Goal: Check status

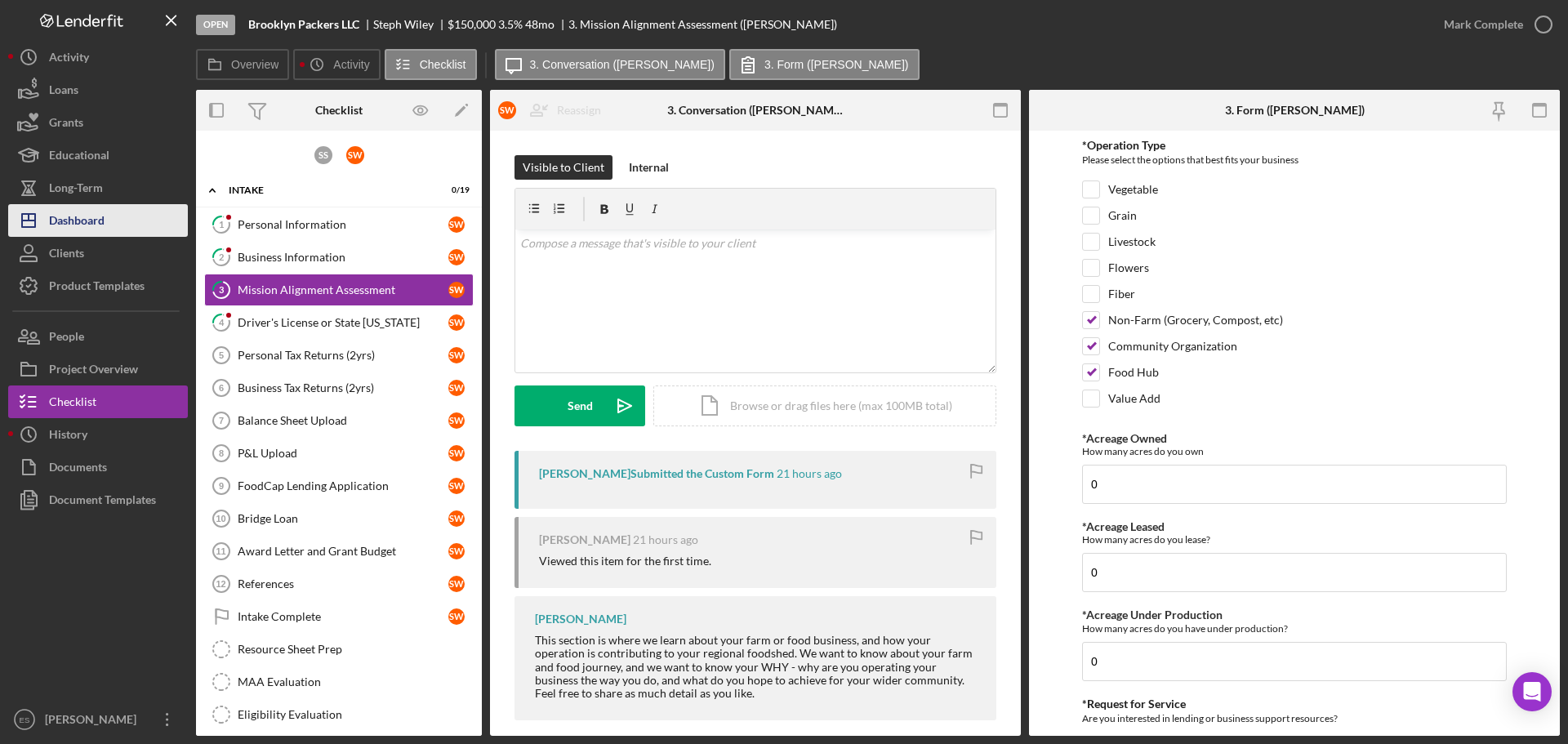
scroll to position [13, 0]
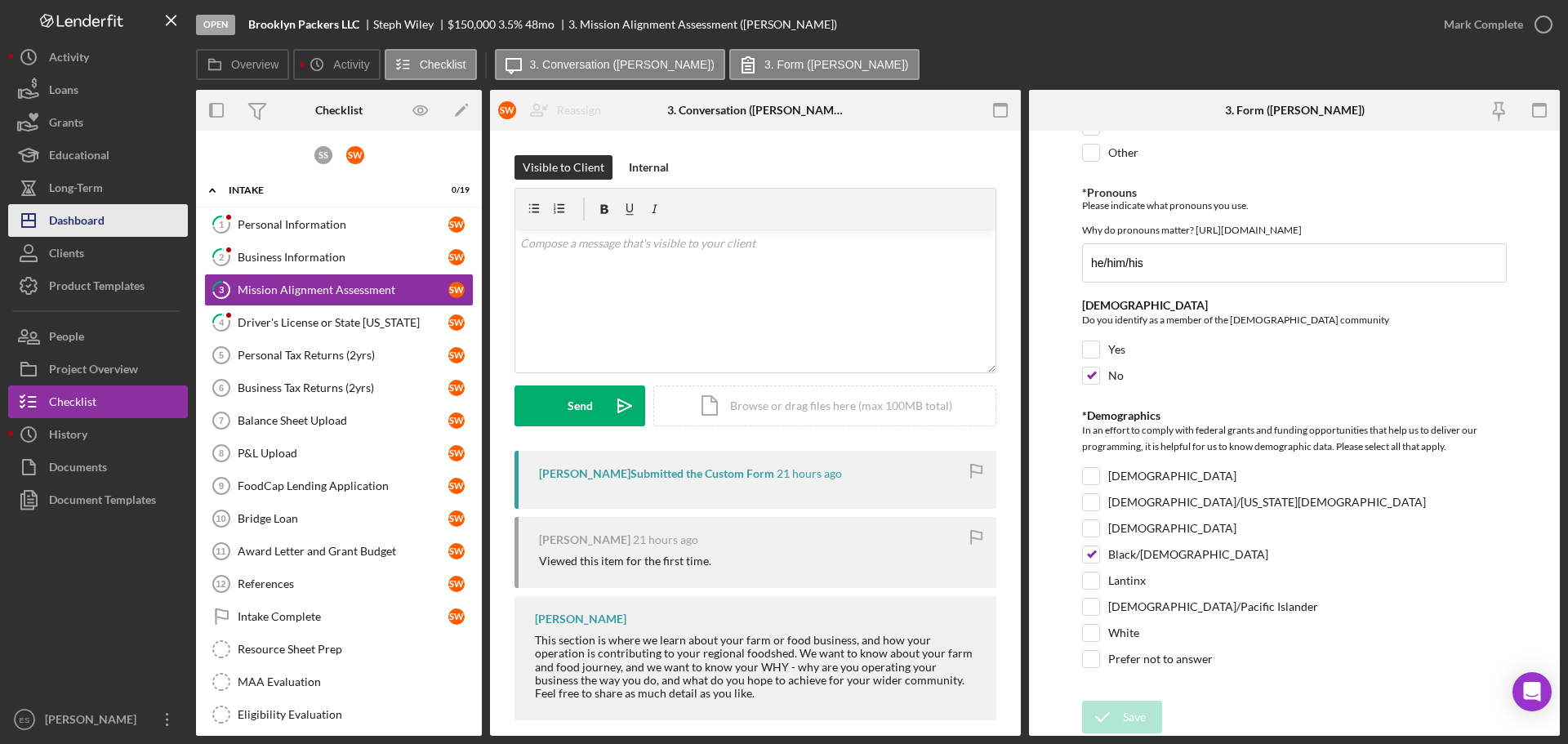
click at [112, 218] on button "Icon/Dashboard Dashboard" at bounding box center [98, 220] width 180 height 32
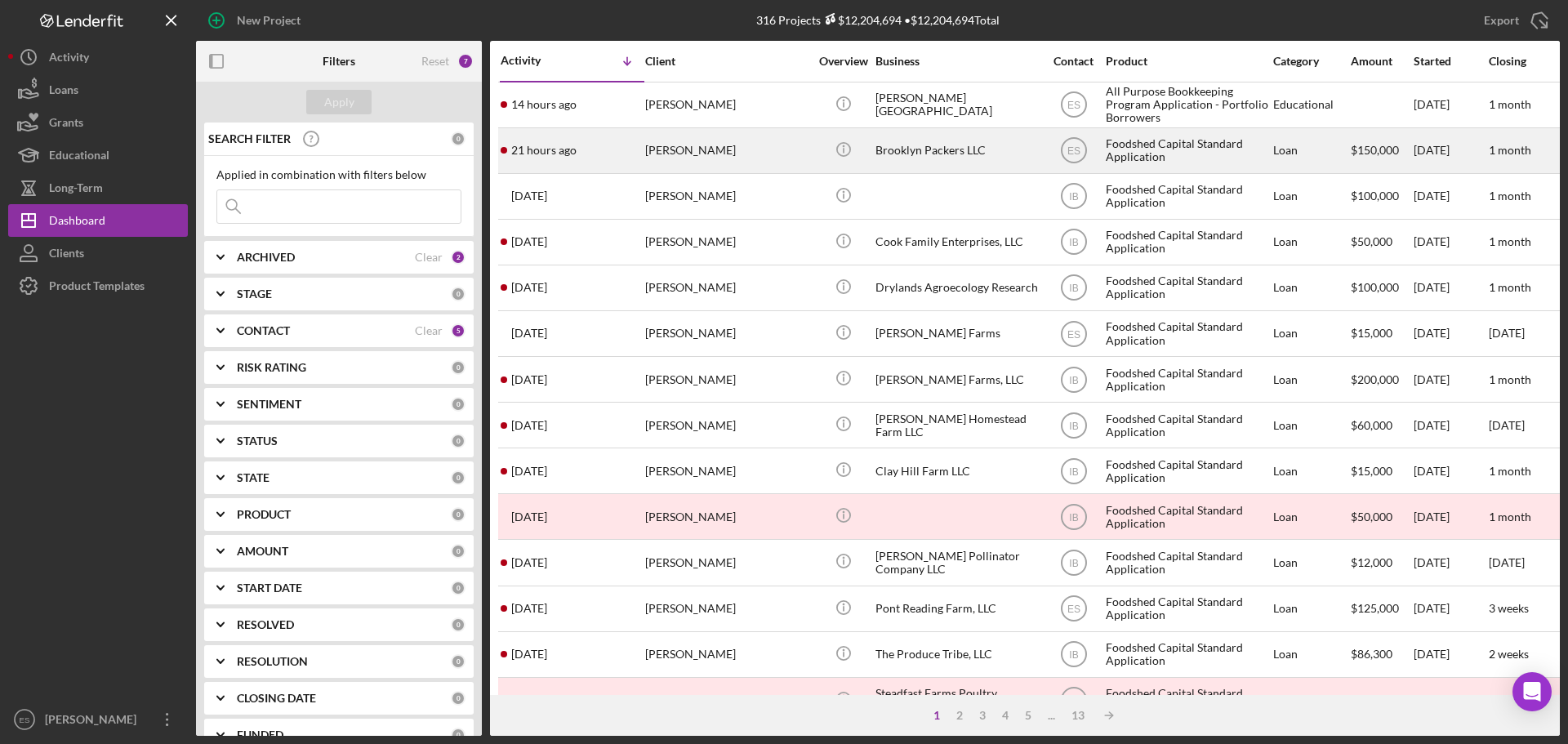
click at [905, 152] on div "Brooklyn Packers LLC" at bounding box center [957, 150] width 163 height 43
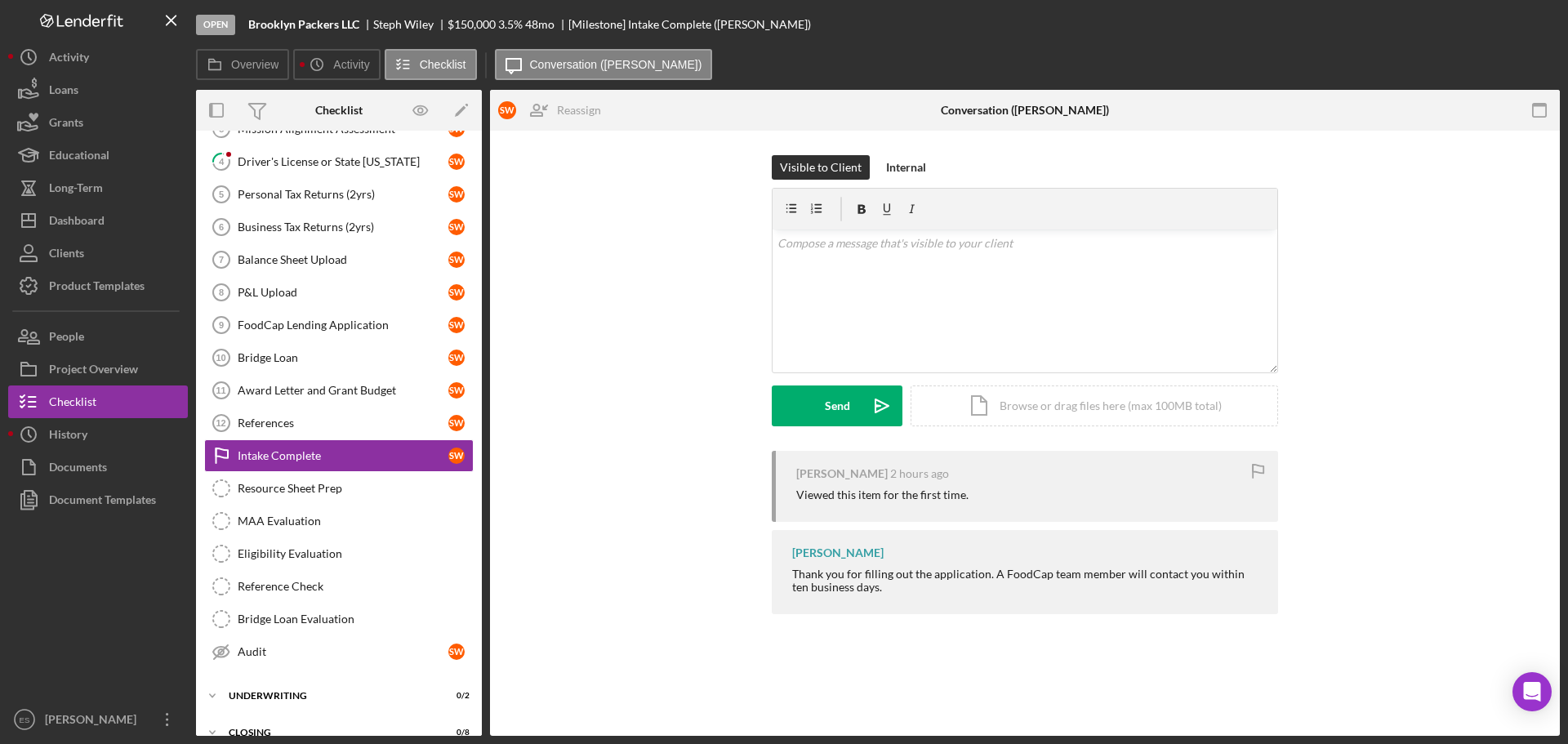
scroll to position [182, 0]
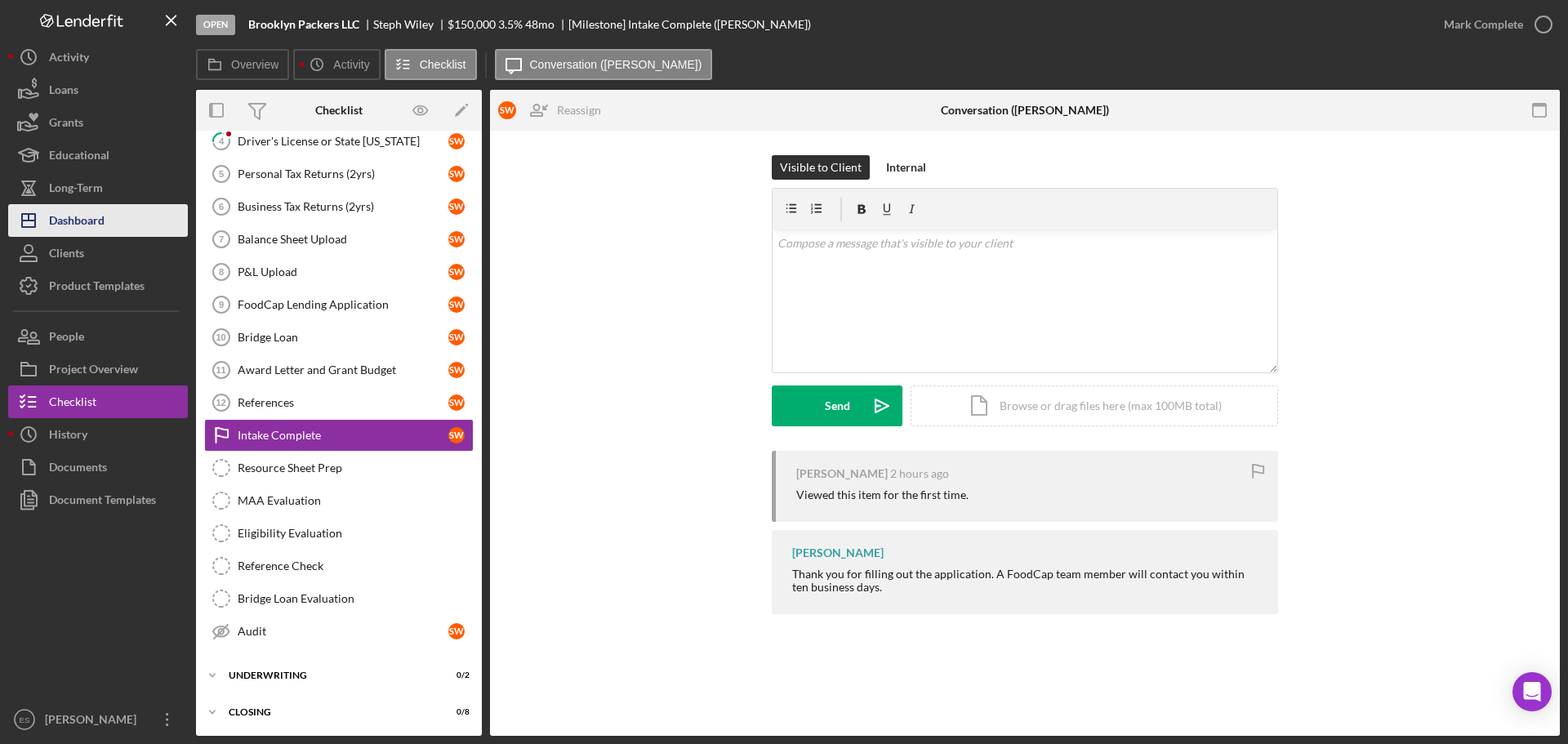
click at [125, 227] on button "Icon/Dashboard Dashboard" at bounding box center [98, 220] width 180 height 32
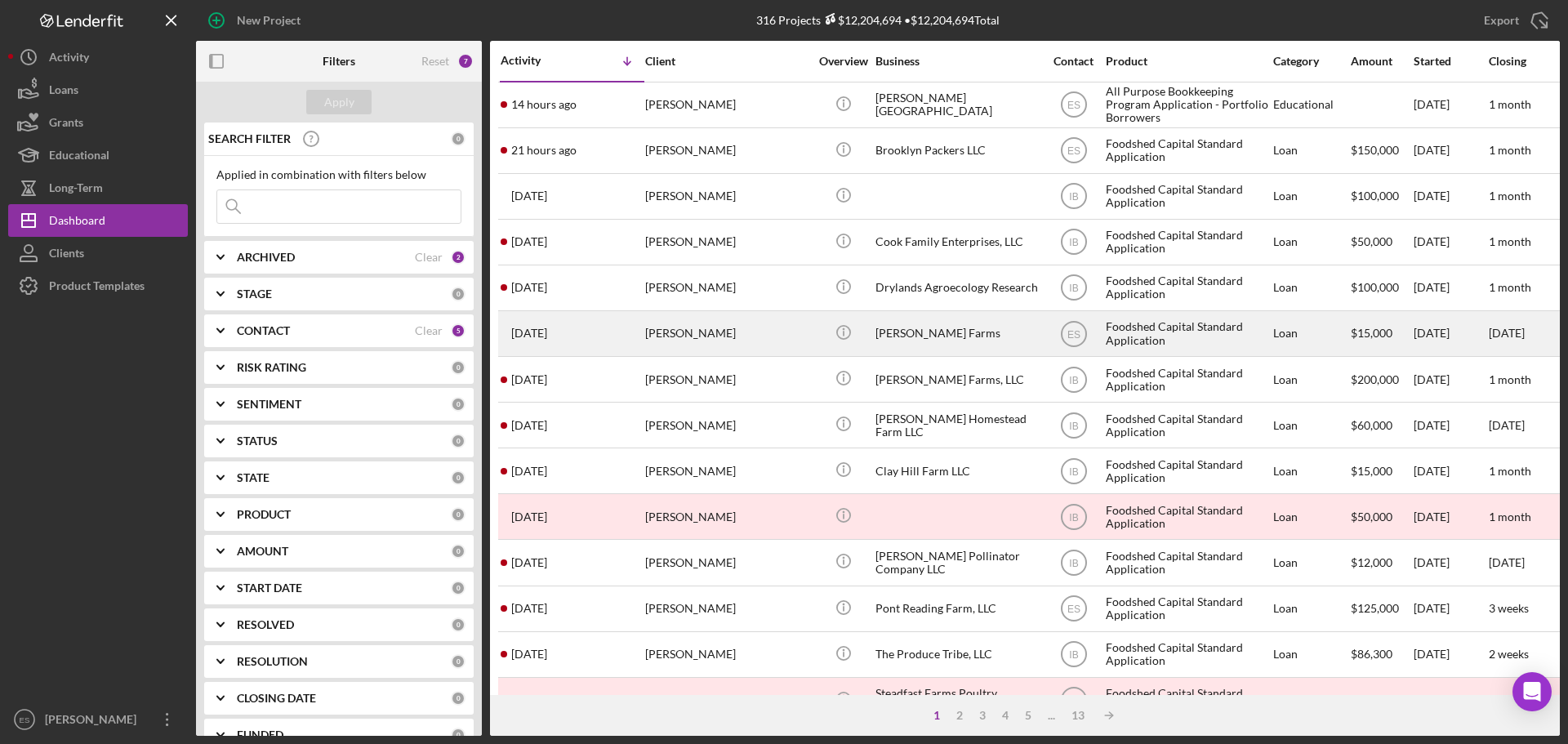
click at [797, 345] on div "[PERSON_NAME]" at bounding box center [726, 334] width 163 height 43
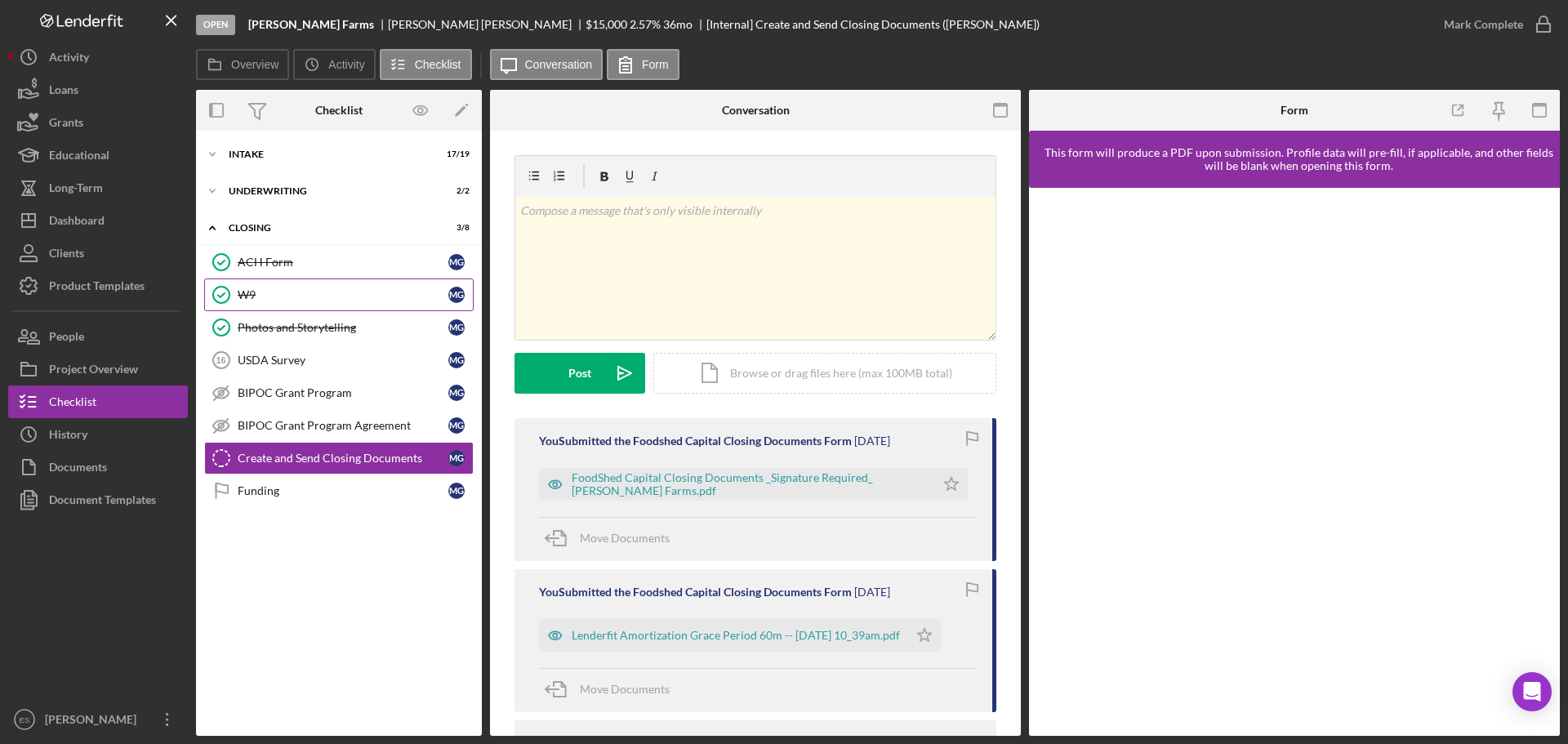
click at [291, 302] on div "W9" at bounding box center [343, 294] width 211 height 13
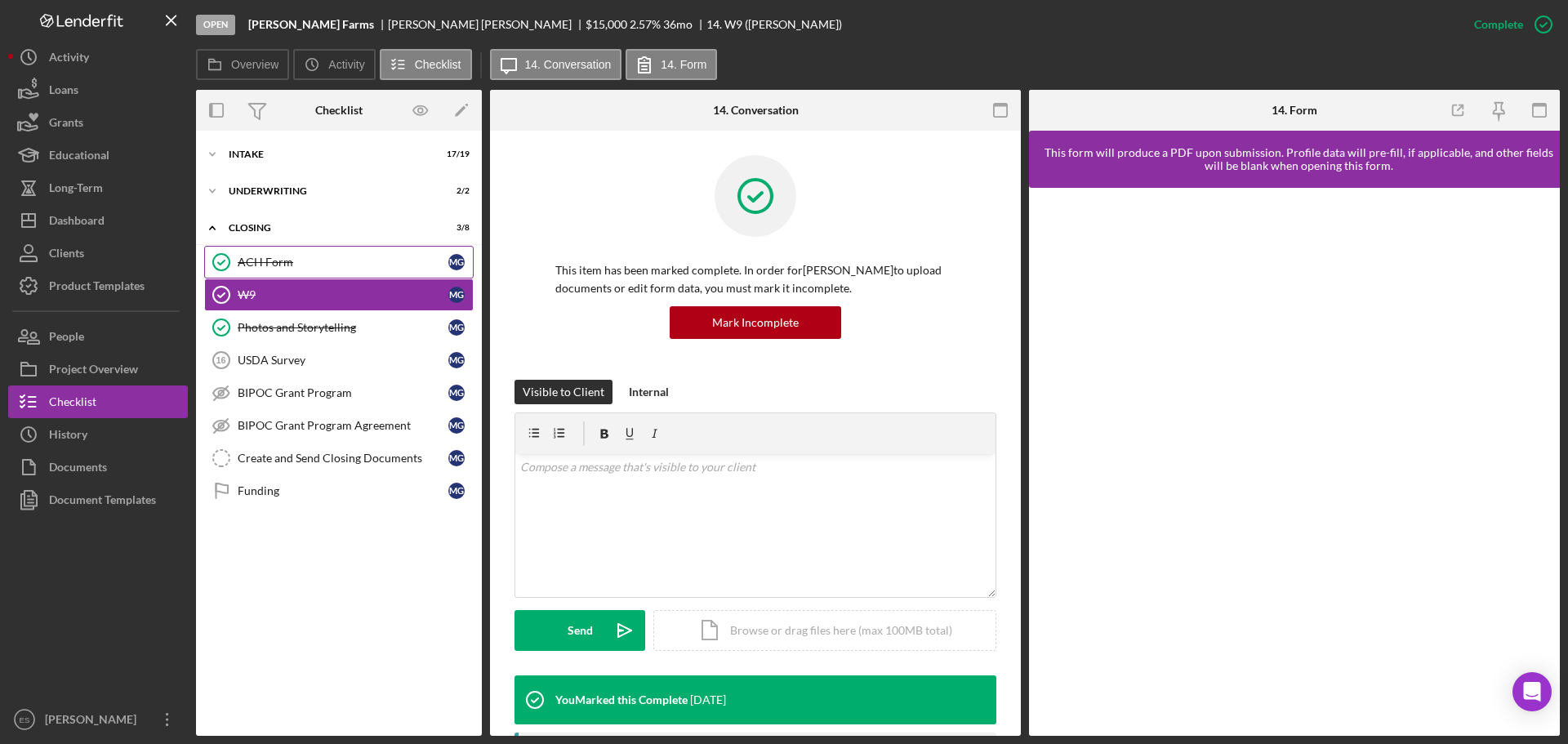
click at [299, 267] on div "ACH Form" at bounding box center [343, 262] width 211 height 13
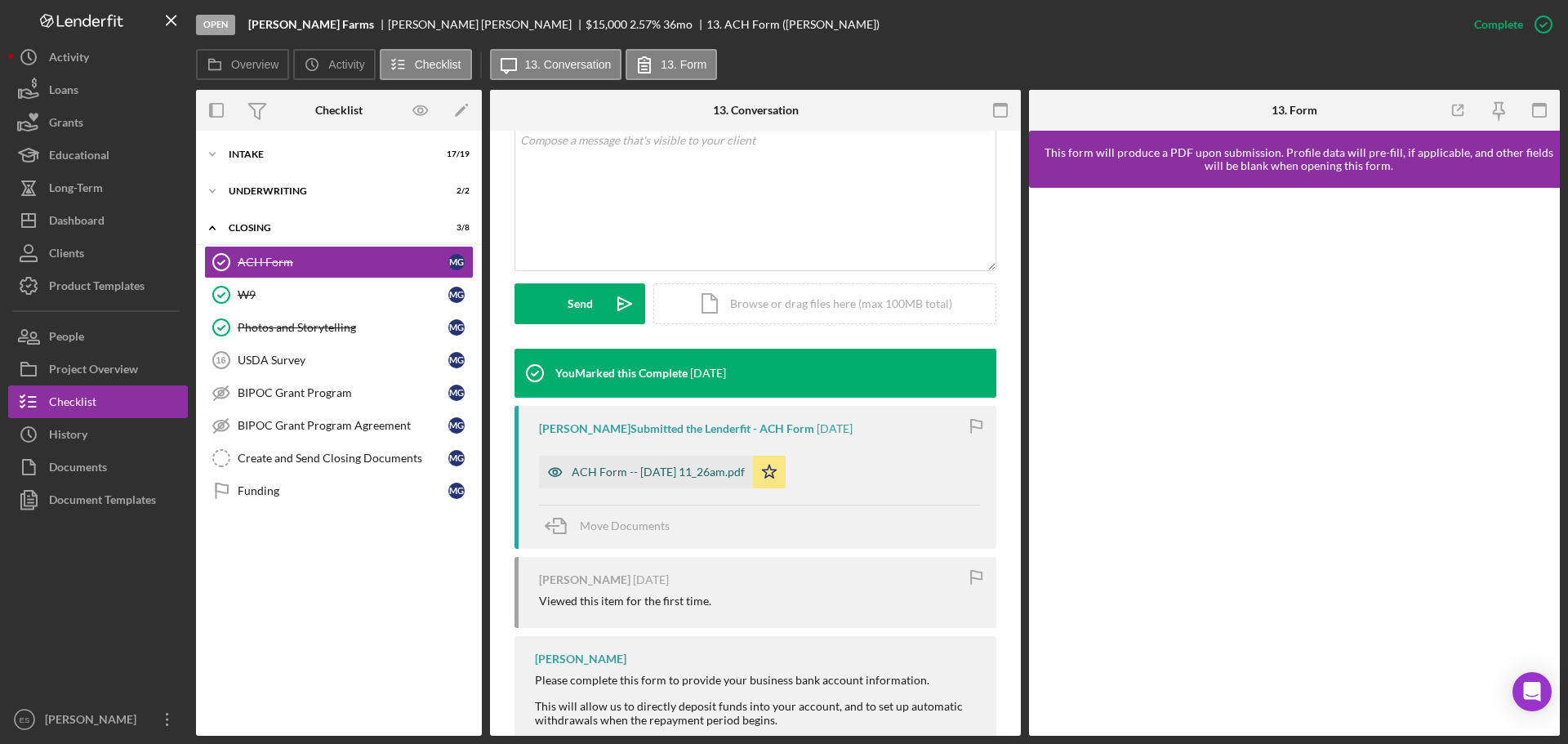
click at [723, 478] on div "ACH Form -- [DATE] 11_26am.pdf" at bounding box center [645, 472] width 214 height 32
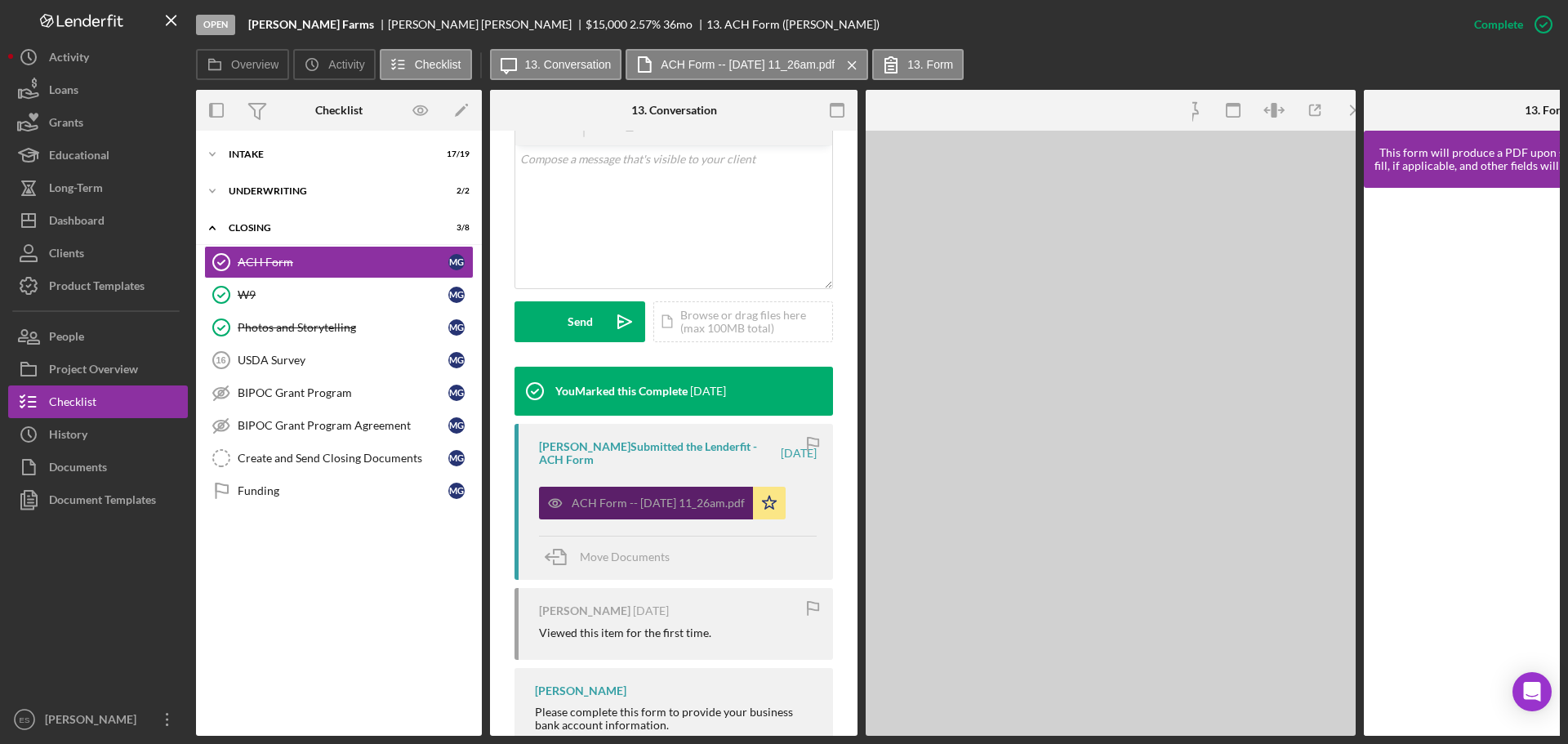
scroll to position [346, 0]
